Goal: Transaction & Acquisition: Obtain resource

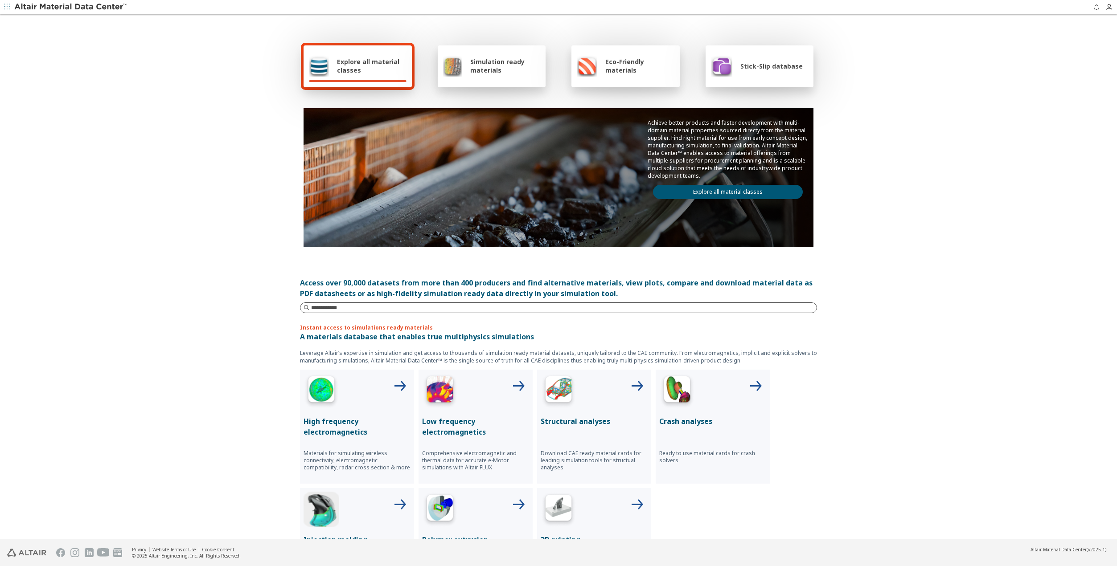
click at [345, 309] on input at bounding box center [563, 307] width 505 height 9
paste input "**********"
type input "**********"
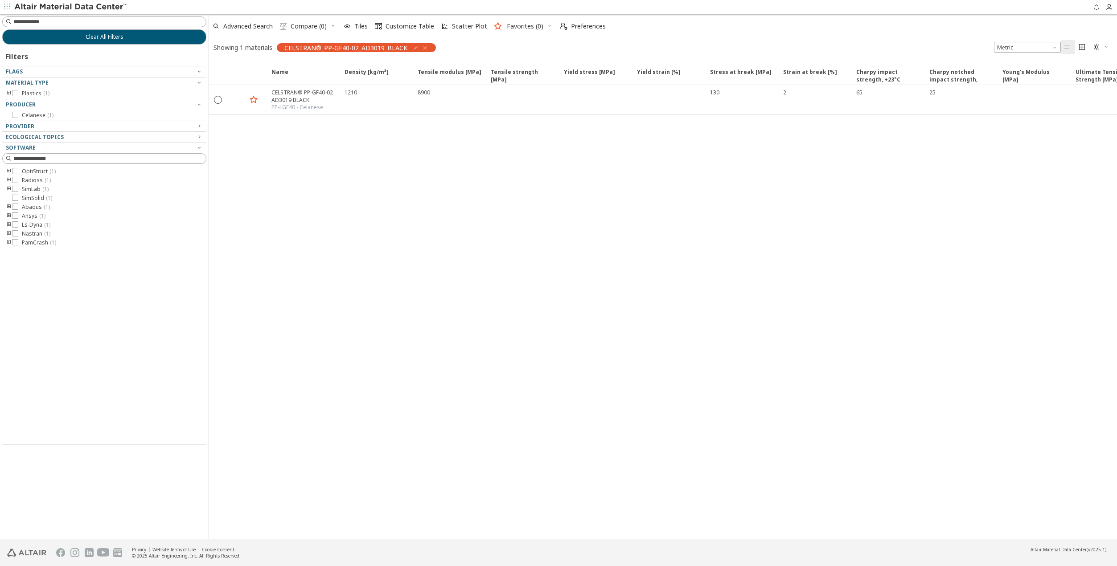
click at [7, 222] on icon "toogle group" at bounding box center [9, 224] width 6 height 7
click at [27, 243] on icon at bounding box center [28, 242] width 6 height 6
click at [291, 99] on div "CELSTRAN® PP-GF40-02 AD3019 BLACK" at bounding box center [305, 96] width 68 height 15
click at [217, 99] on icon "" at bounding box center [218, 99] width 8 height 8
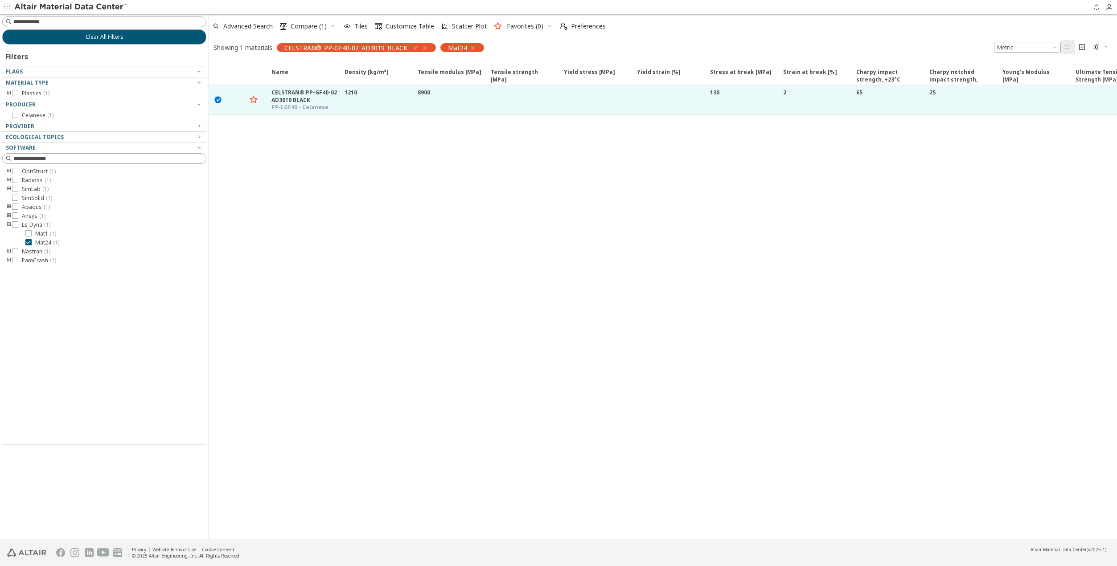
click at [333, 150] on div "Name Density [kg/m³] Density [kg/m³] ISO 1183 Tensile modulus [MPa] Tensile mod…" at bounding box center [663, 300] width 908 height 479
click at [332, 25] on icon "button" at bounding box center [332, 25] width 5 height 5
click at [662, 174] on div "Name Density [kg/m³] Density [kg/m³] ISO 1183 Tensile modulus [MPa] Tensile mod…" at bounding box center [663, 300] width 908 height 479
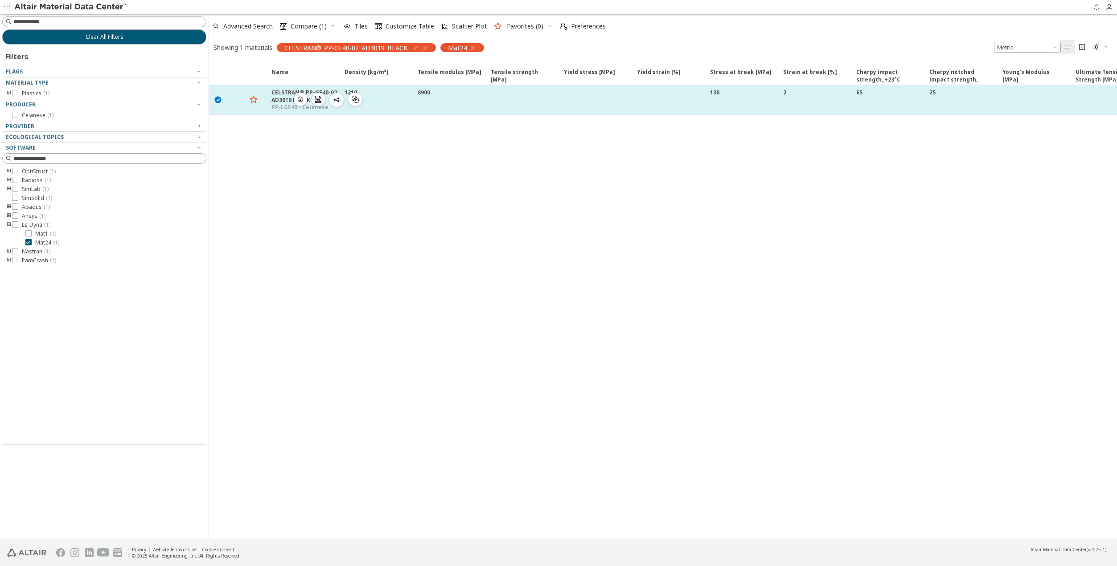
click at [281, 103] on div "CELSTRAN® PP-GF40-02 AD3019 BLACK" at bounding box center [305, 96] width 68 height 15
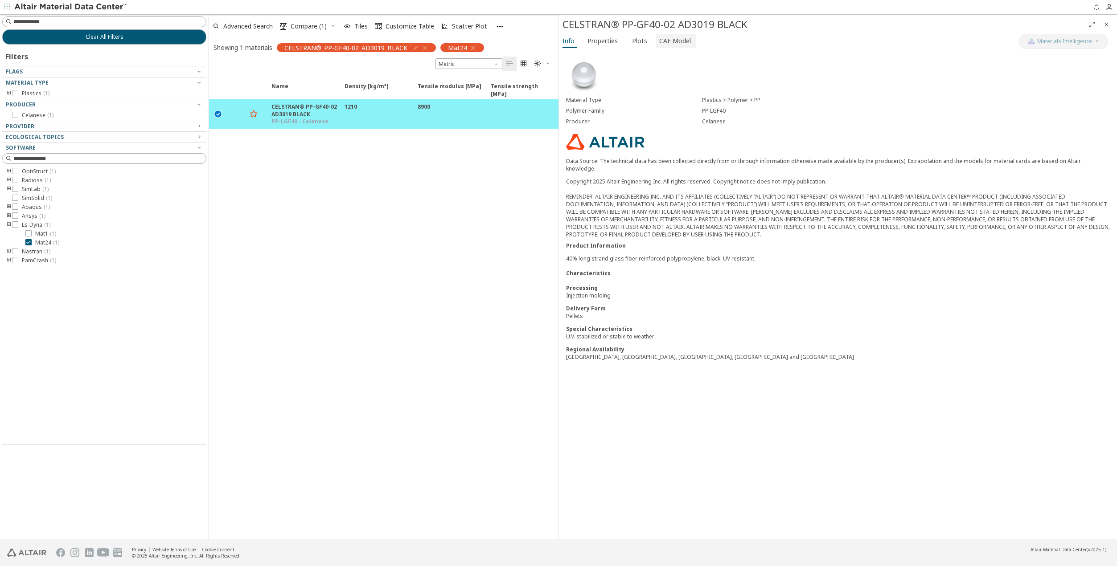
click at [682, 41] on span "CAE Model" at bounding box center [675, 41] width 32 height 14
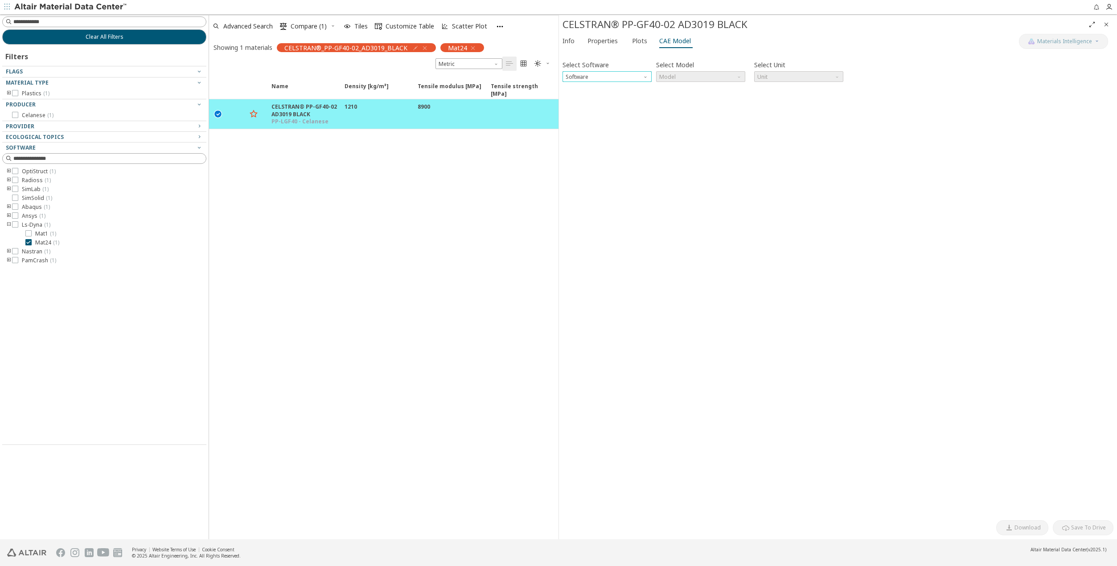
click at [643, 74] on span "Software" at bounding box center [646, 74] width 7 height 7
click at [580, 150] on span "Ls-Dyna" at bounding box center [576, 151] width 21 height 7
click at [725, 74] on span "Model" at bounding box center [700, 76] width 89 height 11
click at [678, 102] on button "Mat24" at bounding box center [700, 98] width 89 height 11
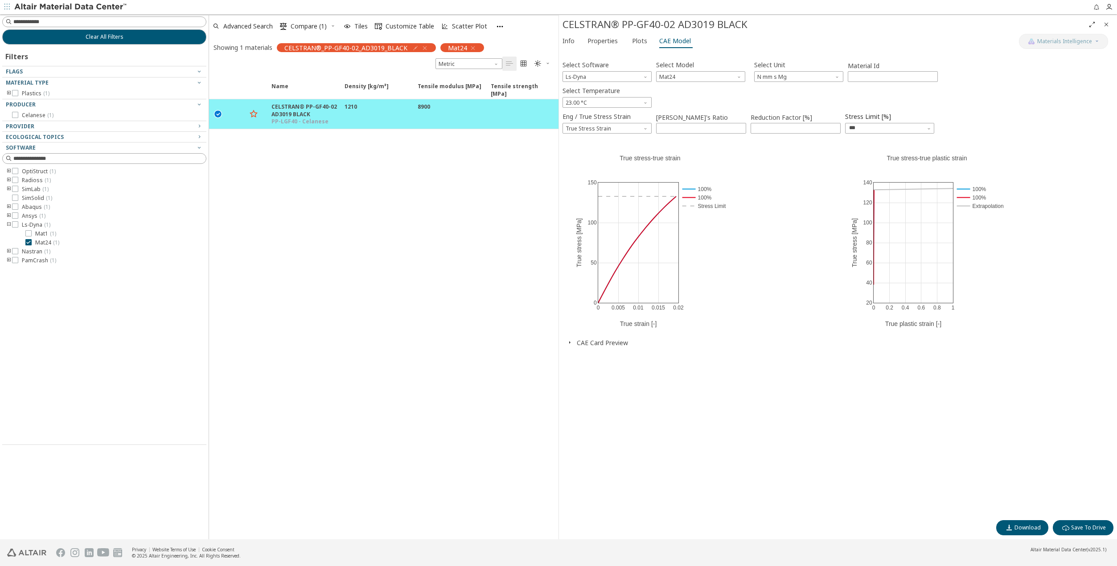
click at [568, 340] on icon "button" at bounding box center [569, 342] width 7 height 7
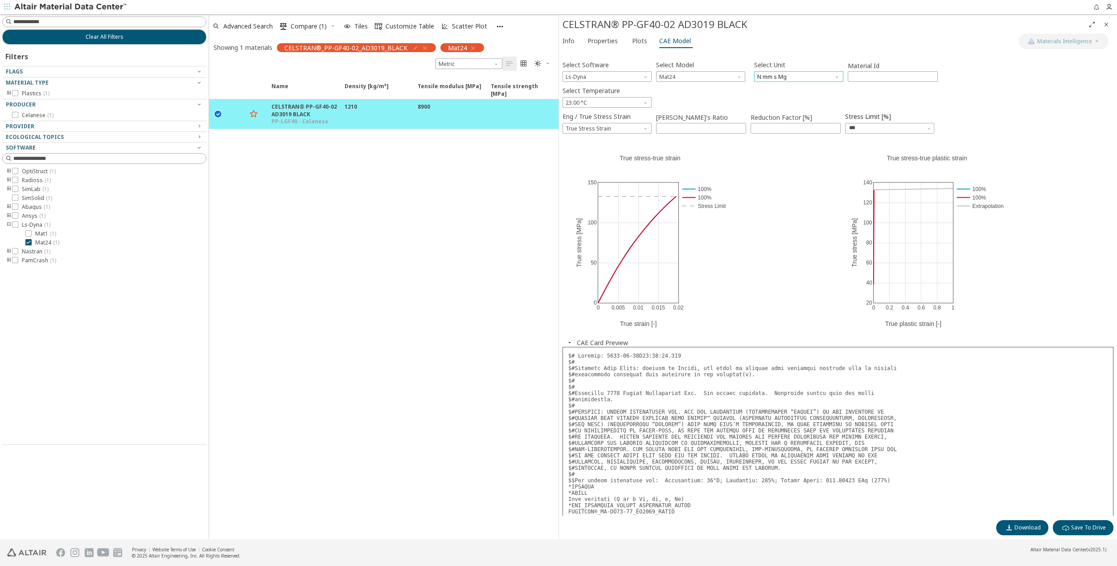
click at [832, 75] on span "N mm s Mg" at bounding box center [798, 76] width 89 height 11
click at [787, 88] on span "kN mm ms kg" at bounding box center [775, 87] width 35 height 7
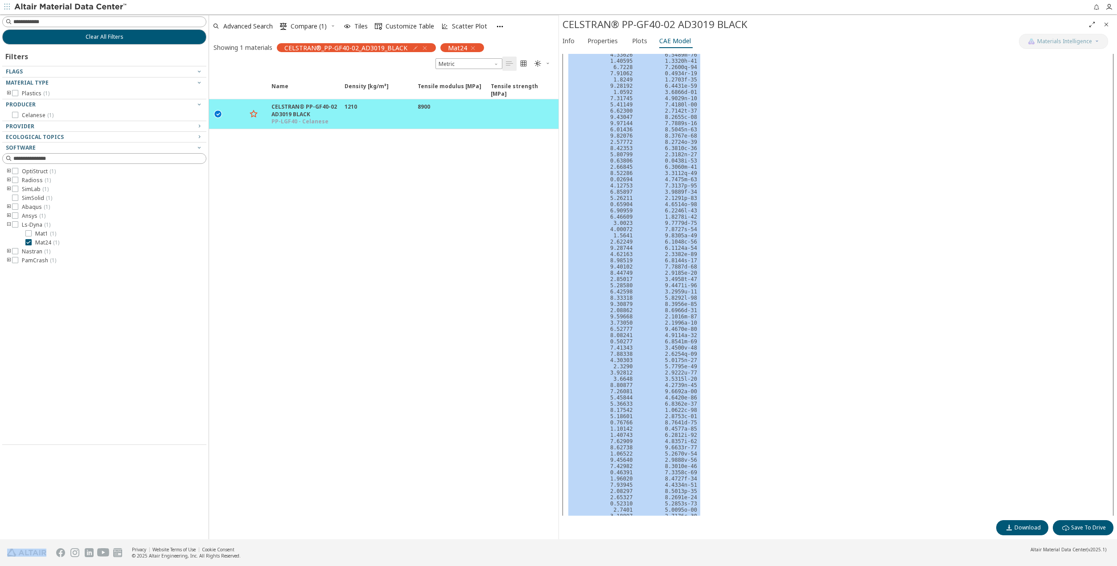
scroll to position [735, 0]
drag, startPoint x: 569, startPoint y: 108, endPoint x: 605, endPoint y: 500, distance: 393.4
click at [605, 500] on pre at bounding box center [837, 64] width 551 height 904
copy pre "*LOREMIP *DOLOR Sita consecte (aD el se do, ei, te, in) *UTL_ETDOLOREM_ALIQUA_E…"
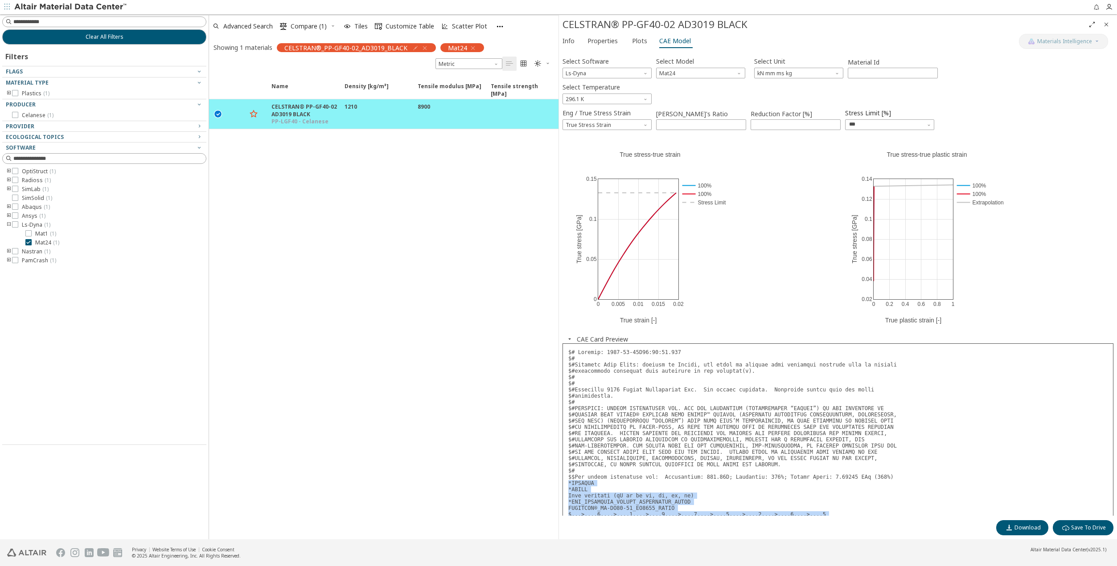
scroll to position [0, 0]
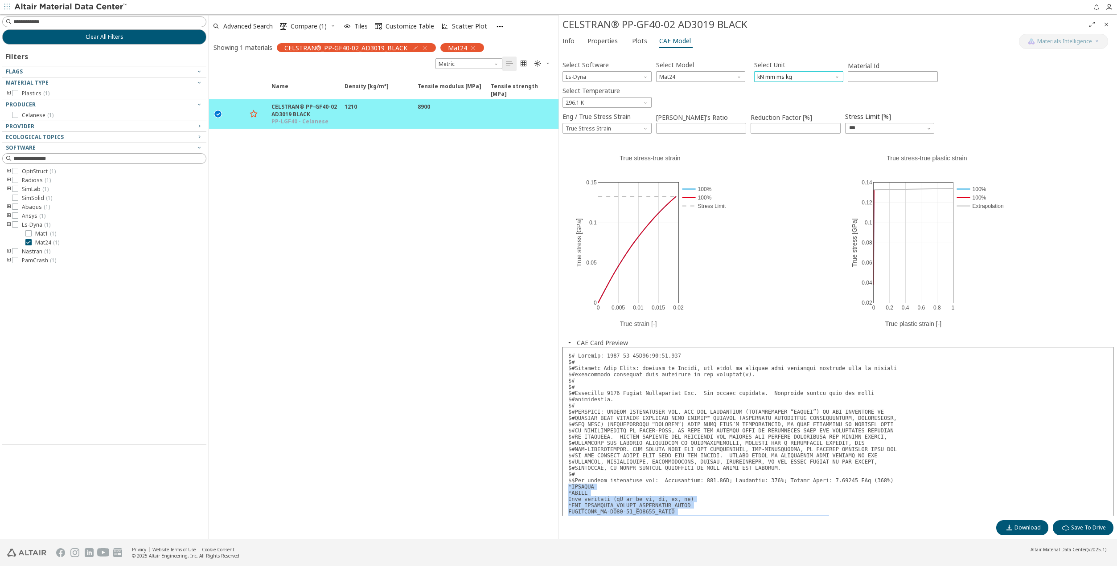
click at [827, 76] on span "kN mm ms kg" at bounding box center [798, 76] width 89 height 11
click at [786, 119] on span "N mm s Mg" at bounding box center [772, 119] width 29 height 7
